Goal: Task Accomplishment & Management: Manage account settings

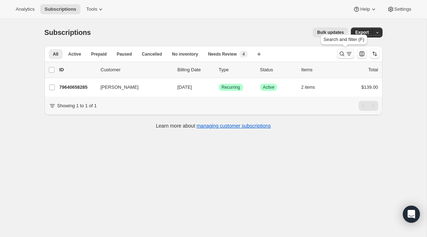
click at [344, 55] on icon "Search and filter results" at bounding box center [341, 53] width 7 height 7
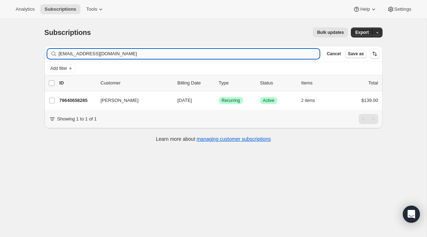
click at [136, 51] on input "[EMAIL_ADDRESS][DOMAIN_NAME]" at bounding box center [189, 54] width 261 height 10
drag, startPoint x: 136, startPoint y: 52, endPoint x: -17, endPoint y: 21, distance: 155.6
click at [0, 21] on html "Analytics Subscriptions Tools Help Settings Skip to content Subscriptions. This…" at bounding box center [213, 118] width 427 height 237
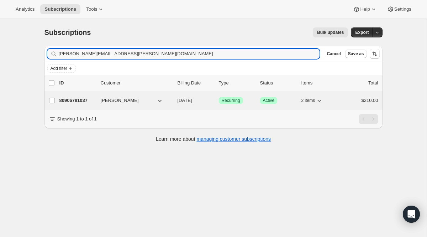
type input "[PERSON_NAME][EMAIL_ADDRESS][PERSON_NAME][DOMAIN_NAME]"
click at [231, 100] on span "Recurring" at bounding box center [231, 100] width 18 height 6
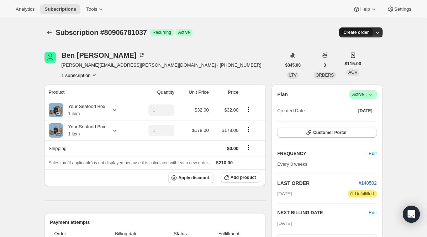
click at [365, 33] on span "Create order" at bounding box center [355, 33] width 25 height 6
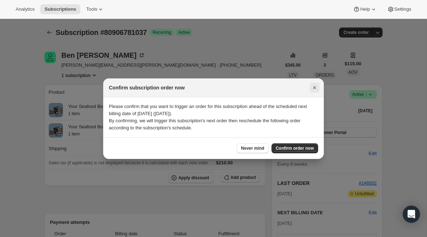
click at [316, 85] on icon "Close" at bounding box center [314, 87] width 7 height 7
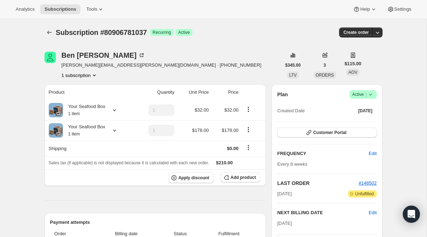
click at [360, 89] on div "Plan Success Active | Created Date [DATE] Customer Portal FREQUENCY Edit Every …" at bounding box center [326, 193] width 111 height 219
click at [360, 95] on span "Active |" at bounding box center [363, 94] width 22 height 7
click at [357, 121] on span "Cancel subscription" at bounding box center [360, 120] width 40 height 5
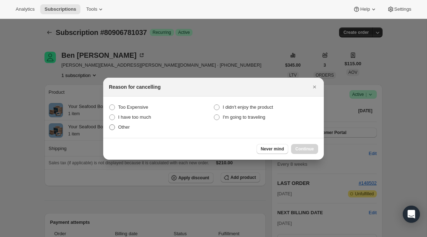
click at [122, 131] on label "Other" at bounding box center [161, 127] width 105 height 10
click at [110, 124] on input "Other" at bounding box center [109, 124] width 0 height 0
radio input "true"
click at [292, 147] on button "Continue" at bounding box center [304, 149] width 27 height 10
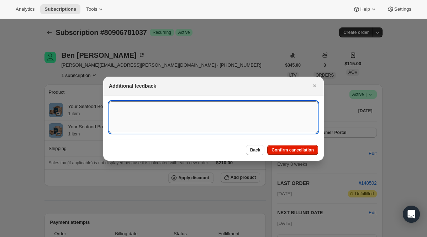
click at [168, 126] on textarea ":r18i:" at bounding box center [213, 117] width 209 height 32
type textarea "One time"
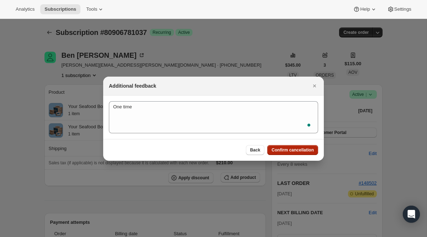
click at [274, 146] on button "Confirm cancellation" at bounding box center [292, 150] width 51 height 10
